Goal: Information Seeking & Learning: Learn about a topic

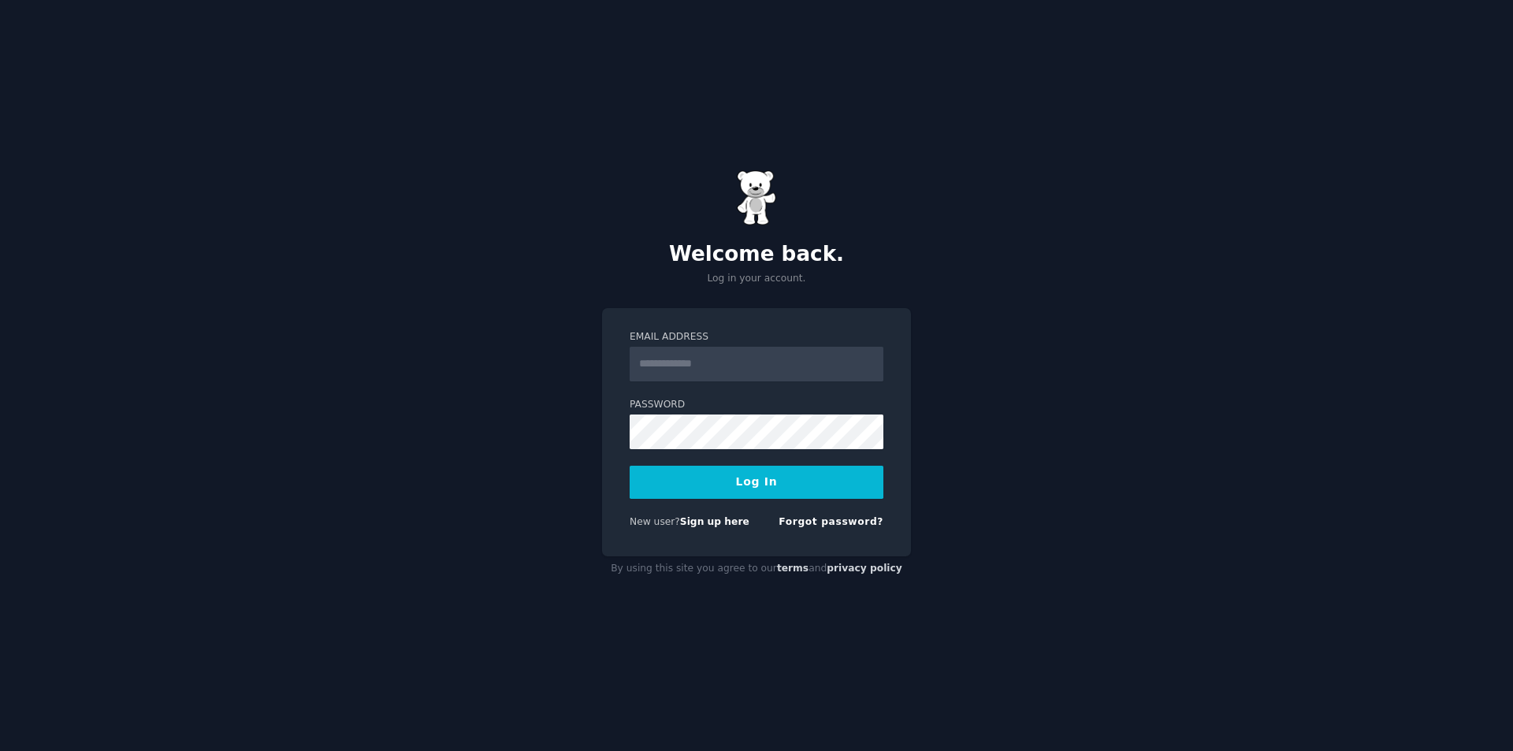
click at [742, 363] on input "Email Address" at bounding box center [757, 364] width 254 height 35
type input "**********"
click at [785, 501] on form "**********" at bounding box center [757, 432] width 254 height 205
click at [784, 483] on button "Log In" at bounding box center [757, 482] width 254 height 33
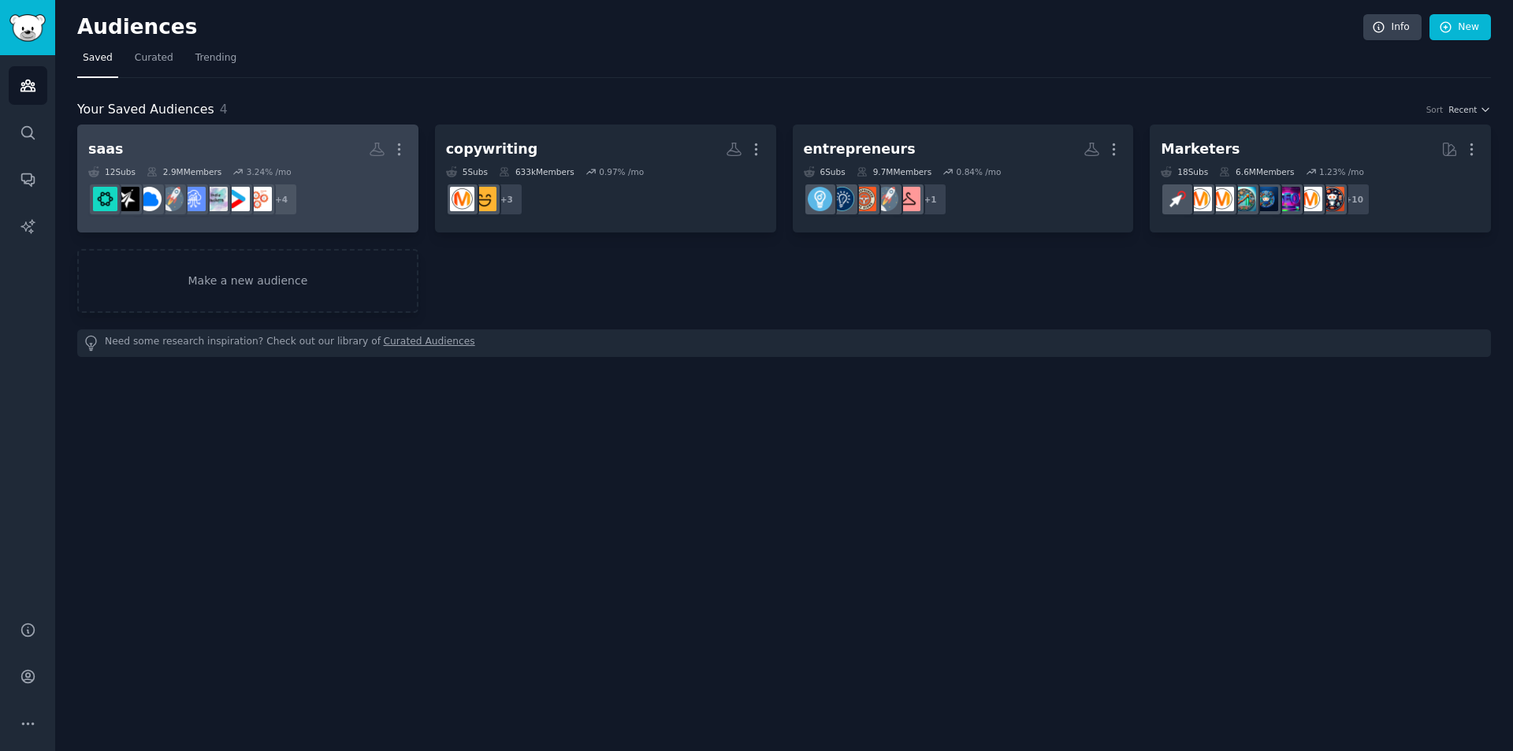
click at [345, 145] on h2 "saas Custom Audience More" at bounding box center [247, 150] width 319 height 28
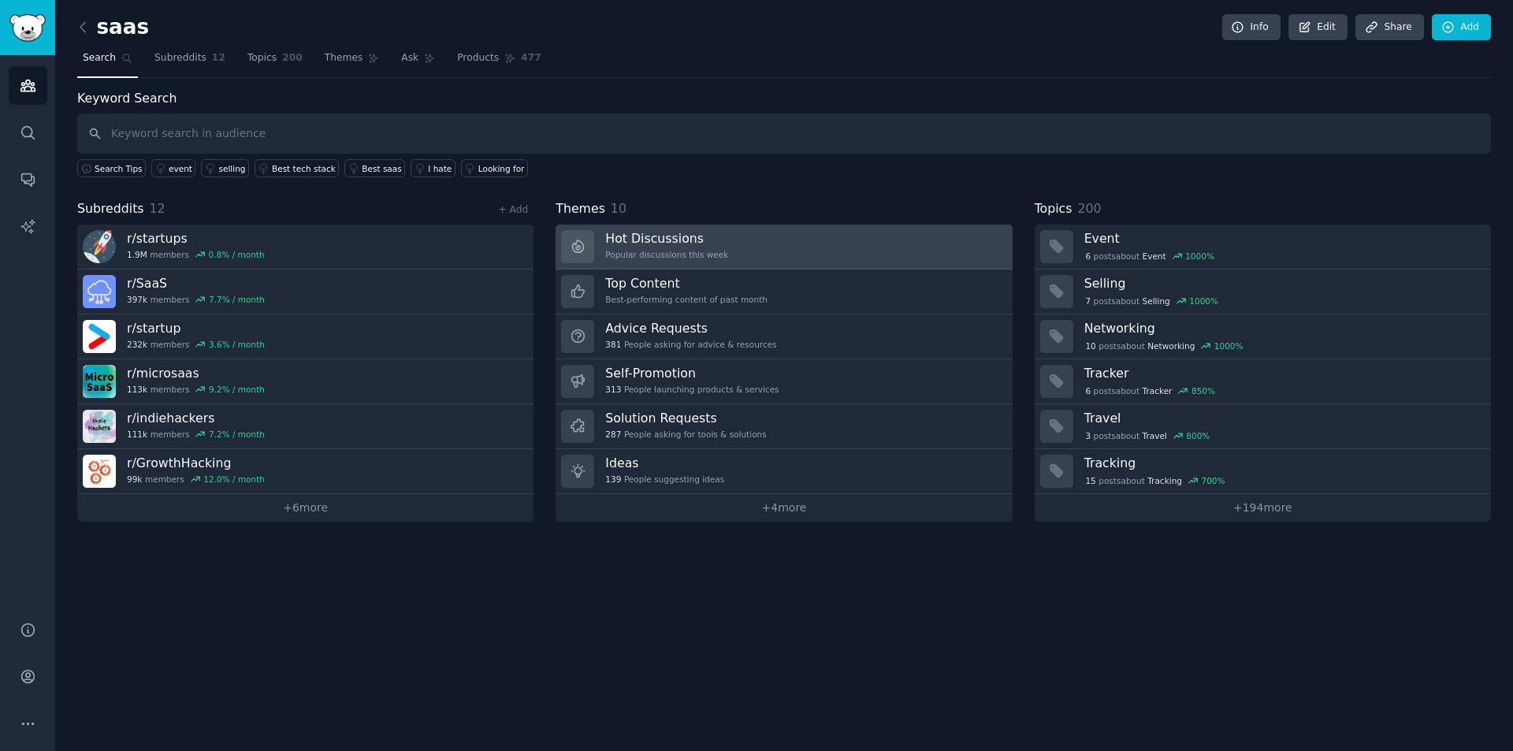
click at [711, 247] on div "Hot Discussions Popular discussions this week" at bounding box center [666, 246] width 123 height 33
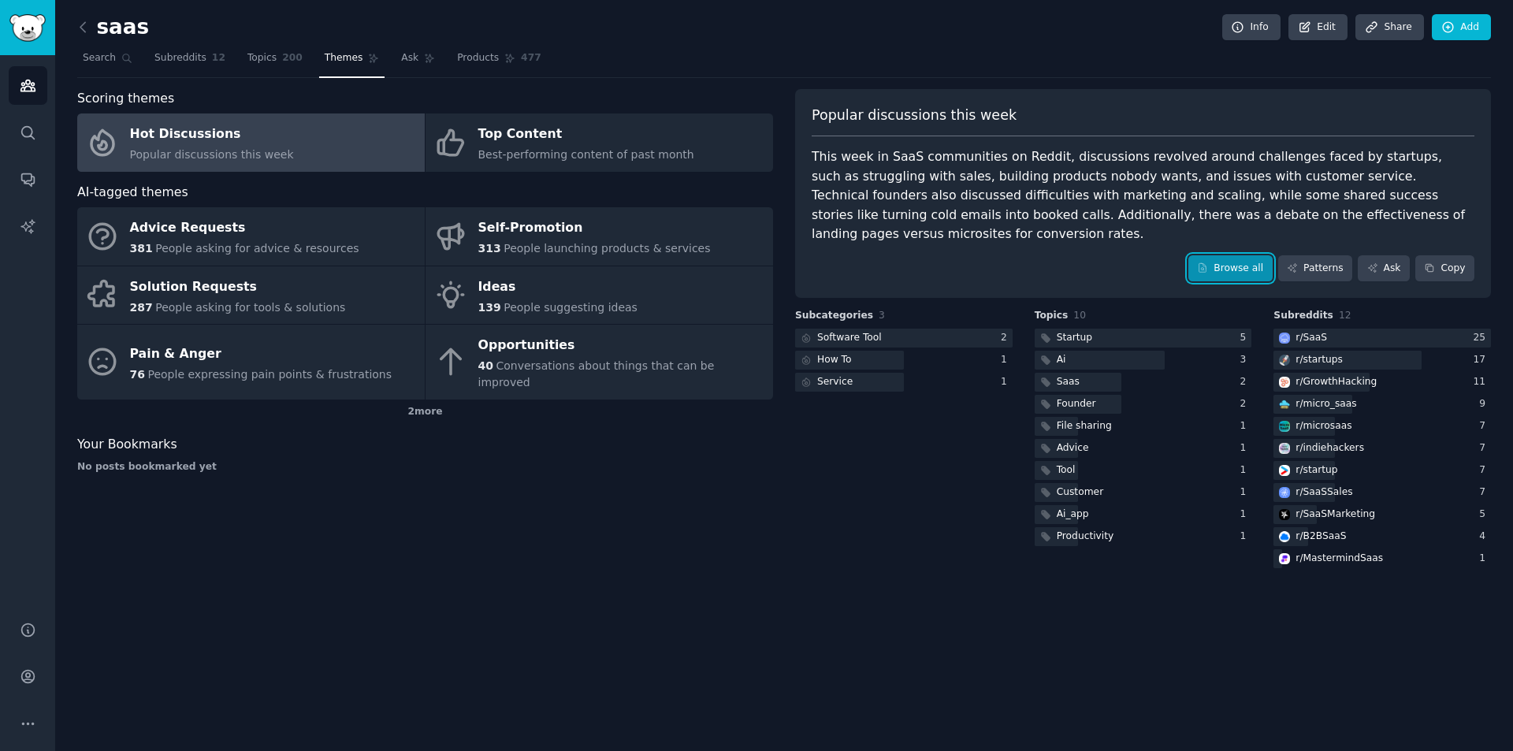
click at [1249, 255] on link "Browse all" at bounding box center [1231, 268] width 84 height 27
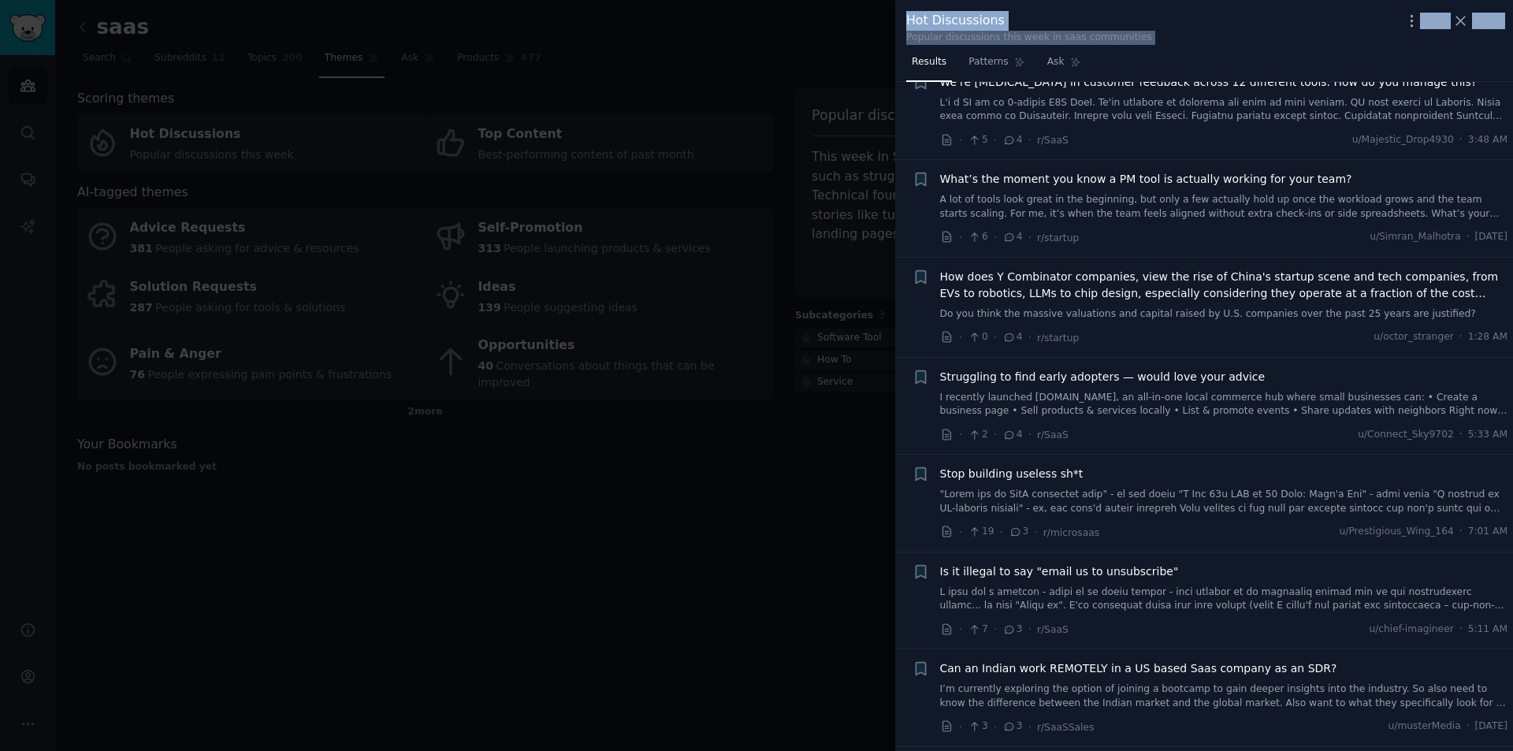
scroll to position [3381, 0]
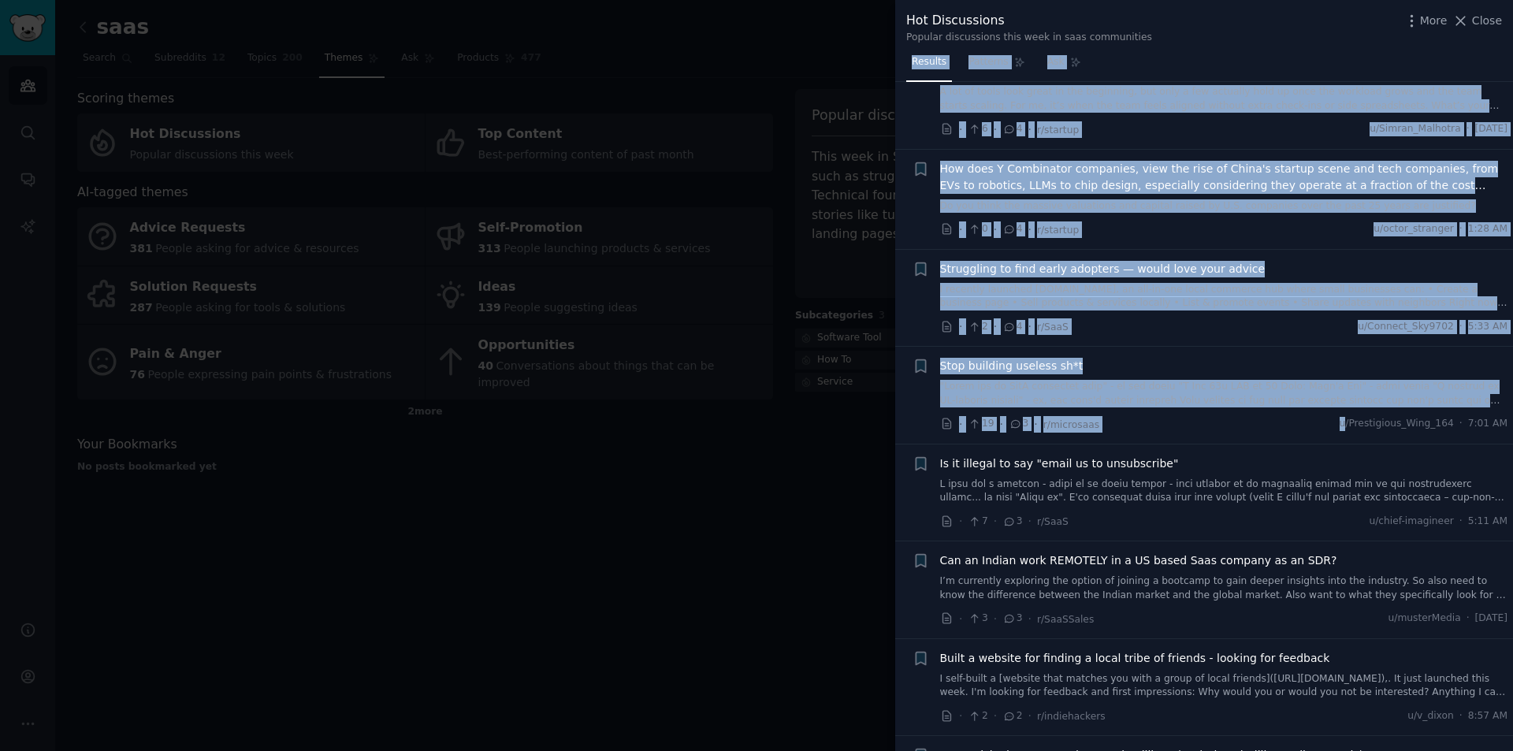
drag, startPoint x: 900, startPoint y: 78, endPoint x: 1357, endPoint y: 438, distance: 581.4
click at [1357, 438] on div "Results Patterns Ask Submission s 100 Count 100 Category Select Sort Comments +…" at bounding box center [1204, 401] width 618 height 702
copy div "Results Patterns Ask Submission s 100 Count 100 Category Select Sort Comments +…"
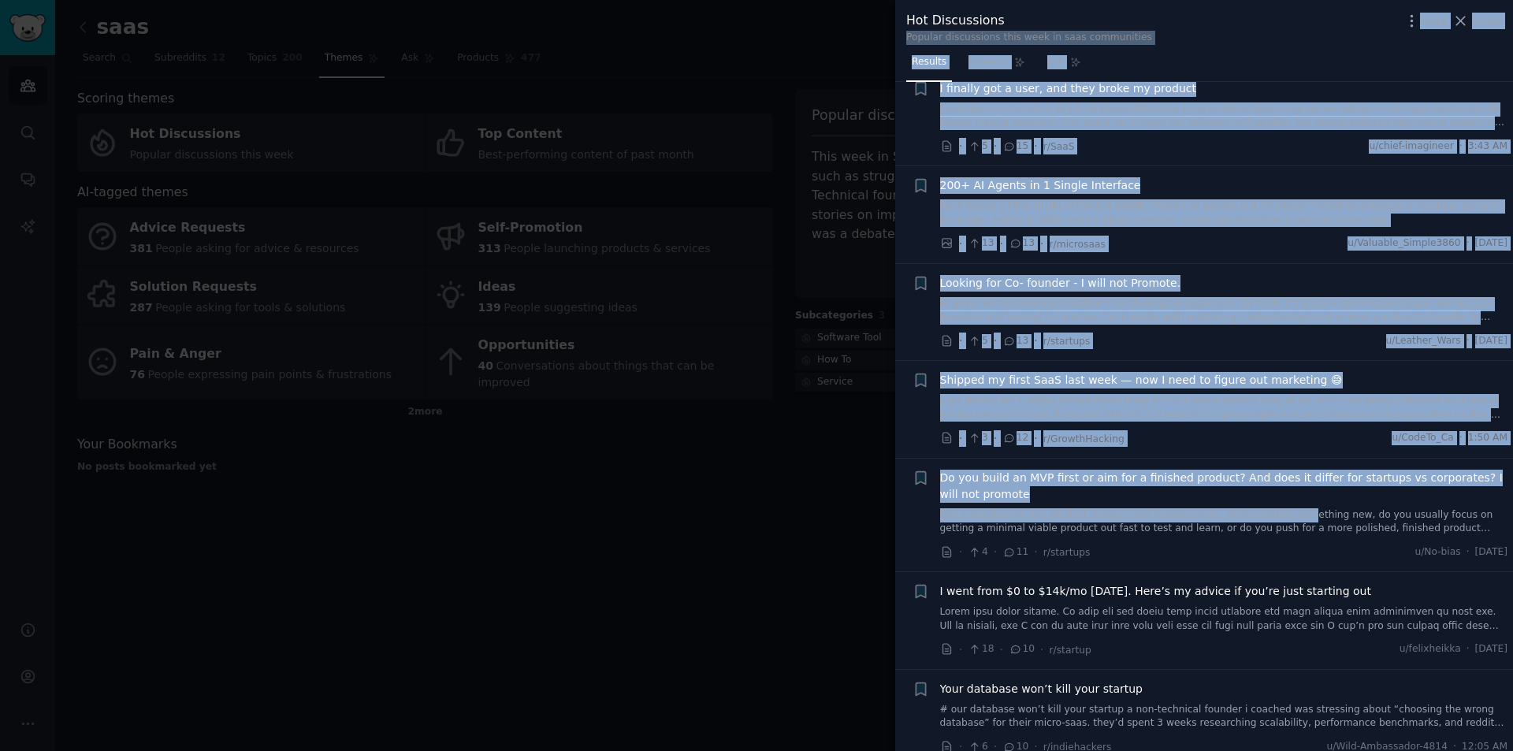
scroll to position [1655, 0]
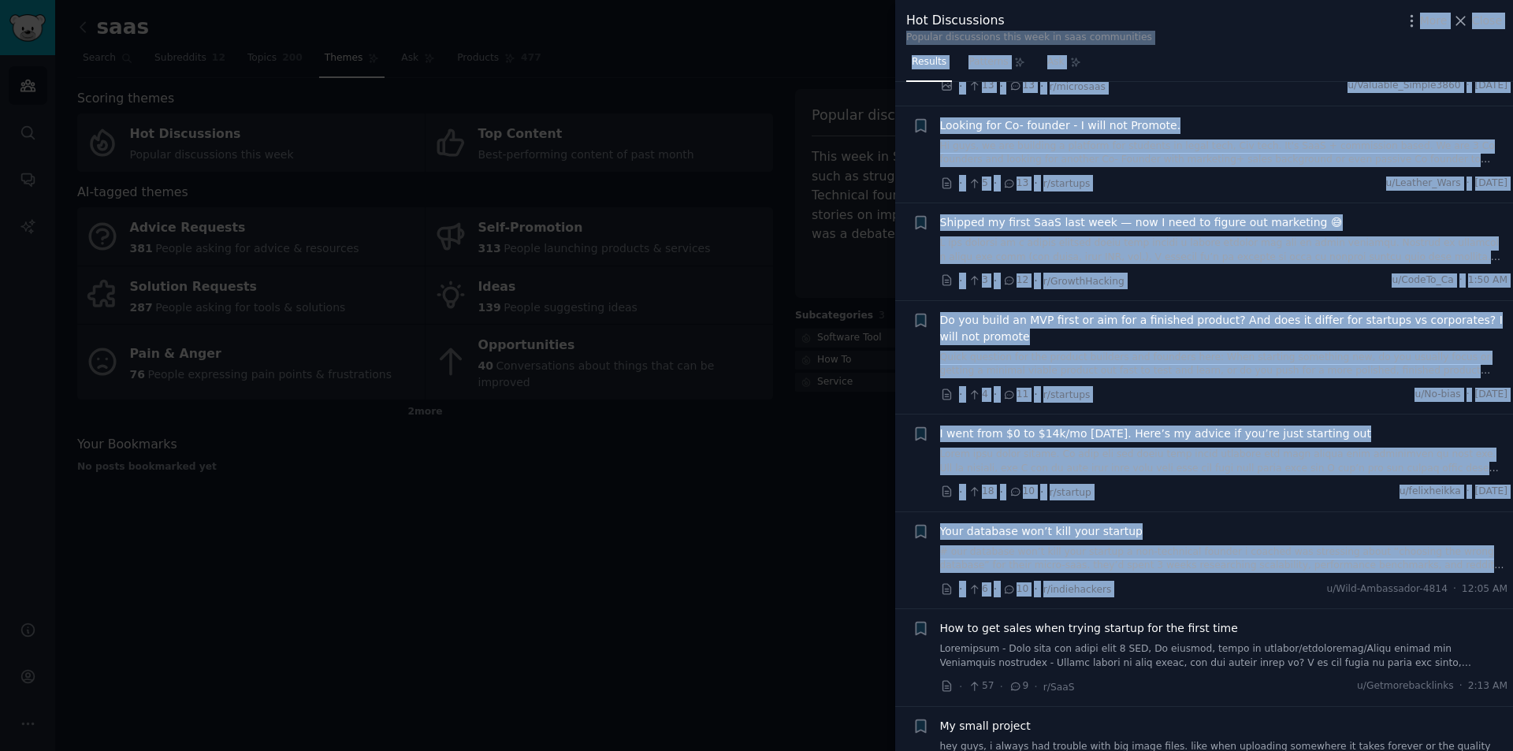
drag, startPoint x: 899, startPoint y: 45, endPoint x: 1290, endPoint y: 594, distance: 673.6
click at [1290, 594] on div "Hot Discussions Popular discussions this week in saas communities More Close Re…" at bounding box center [1204, 375] width 618 height 751
copy div "Loremip dolorsitame cons adip el sedd eiusmodtemp Inci Utlab Etdolor Magnaali E…"
